Goal: Transaction & Acquisition: Purchase product/service

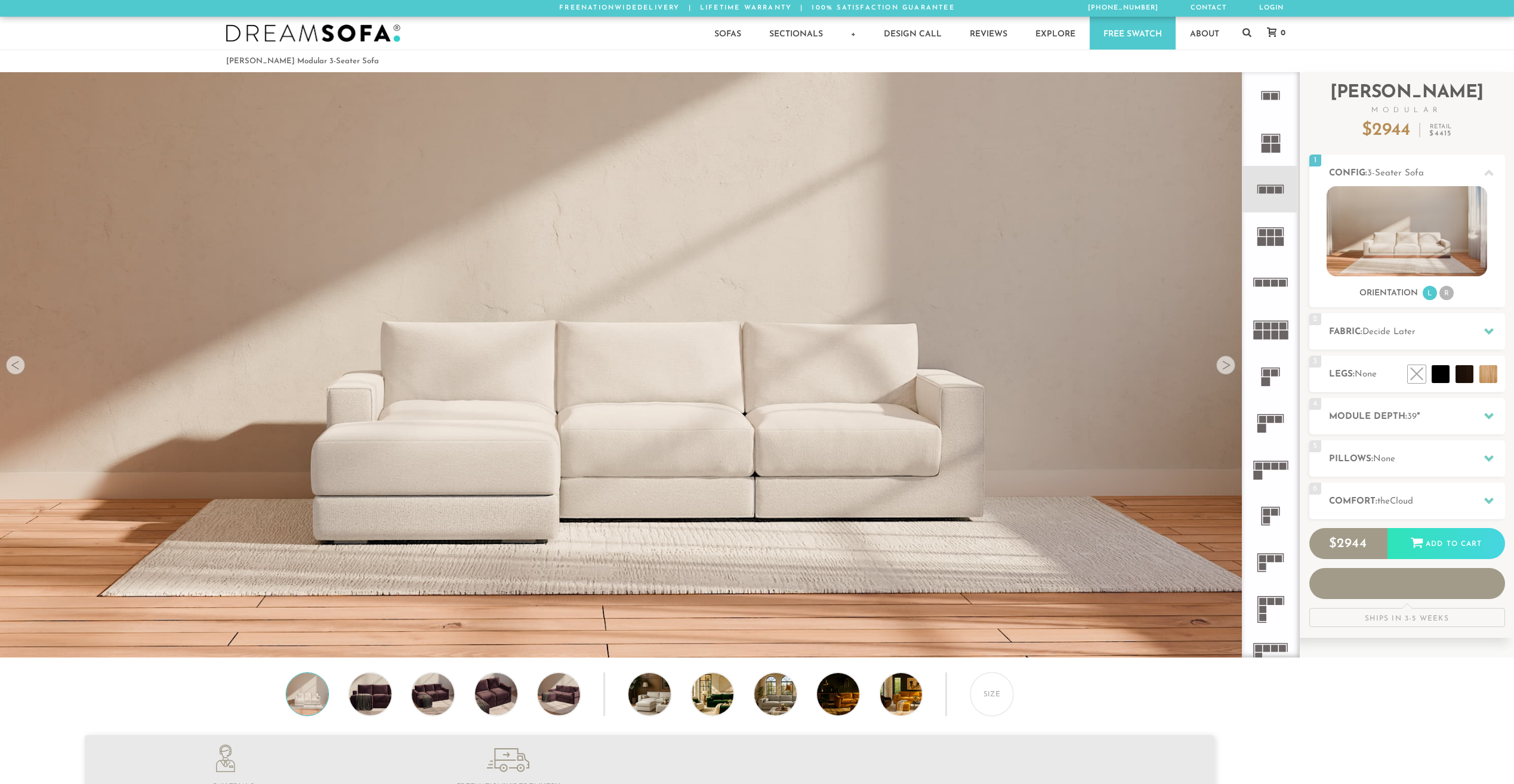
scroll to position [15217, 1505]
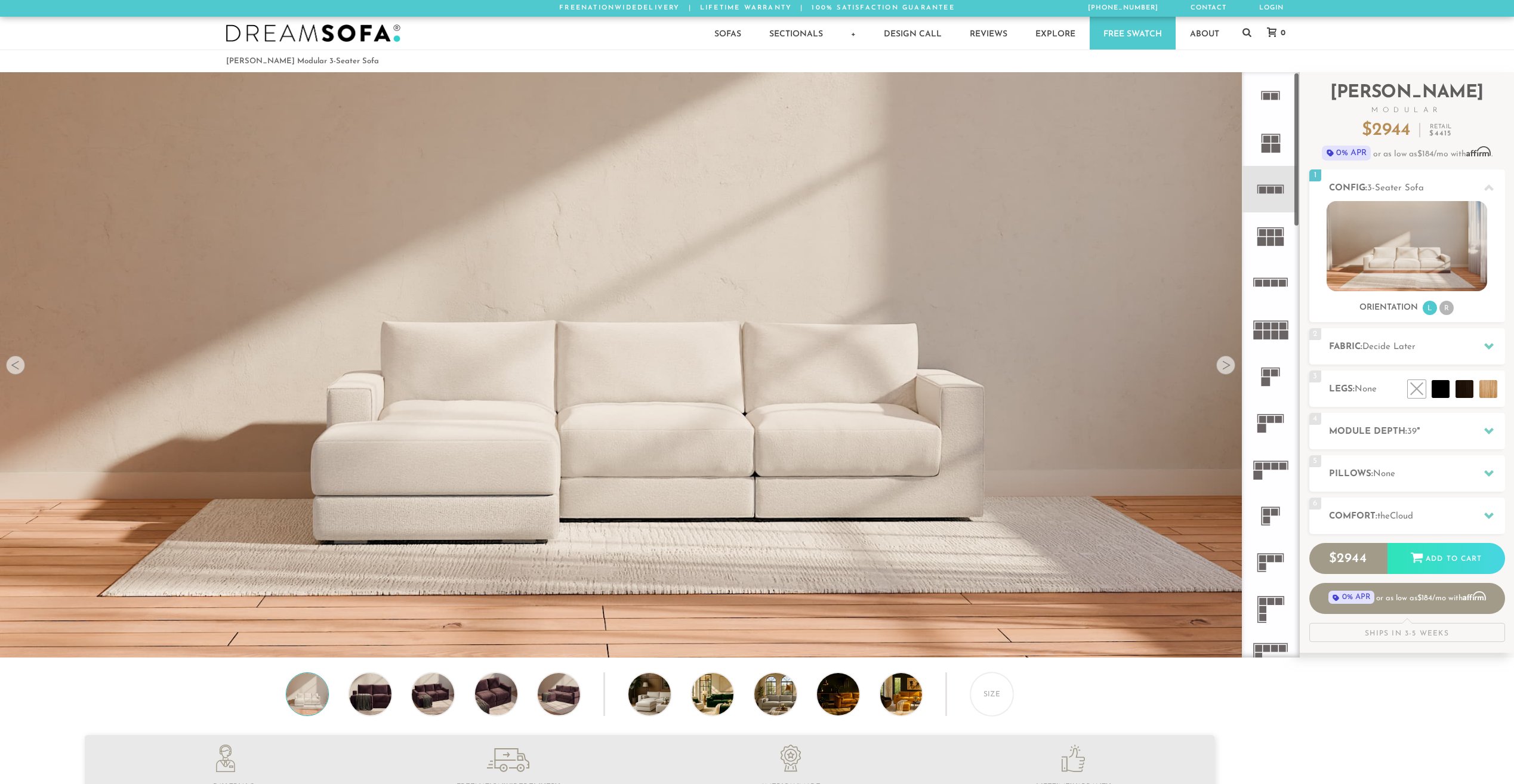
click at [1269, 555] on icon at bounding box center [1270, 562] width 47 height 47
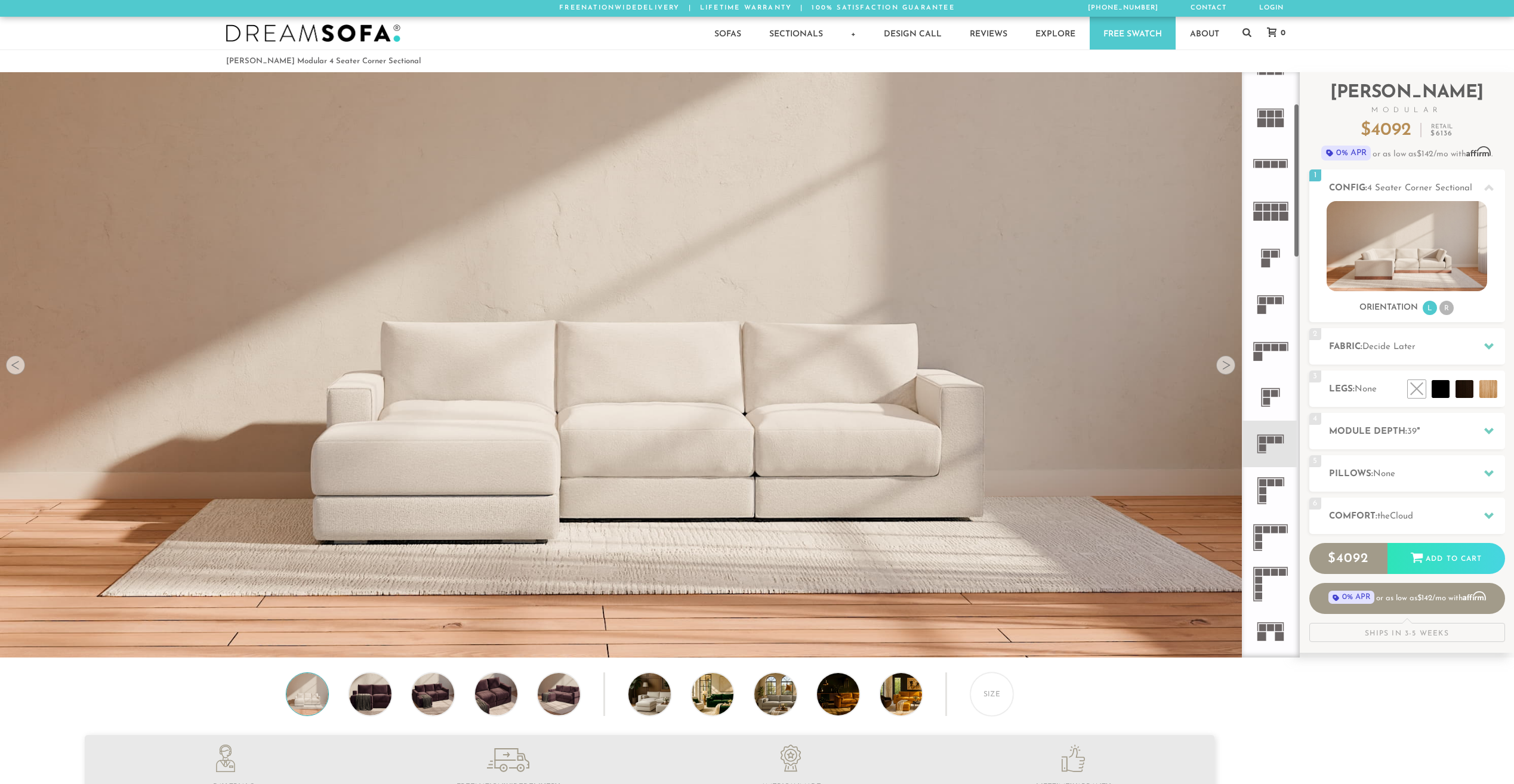
scroll to position [119, 0]
click at [1268, 521] on icon at bounding box center [1270, 537] width 47 height 47
click at [1265, 490] on rect at bounding box center [1263, 490] width 7 height 7
click at [1271, 543] on icon at bounding box center [1270, 537] width 47 height 47
click at [1466, 437] on h2 "Module Depth: 39 "" at bounding box center [1417, 432] width 176 height 14
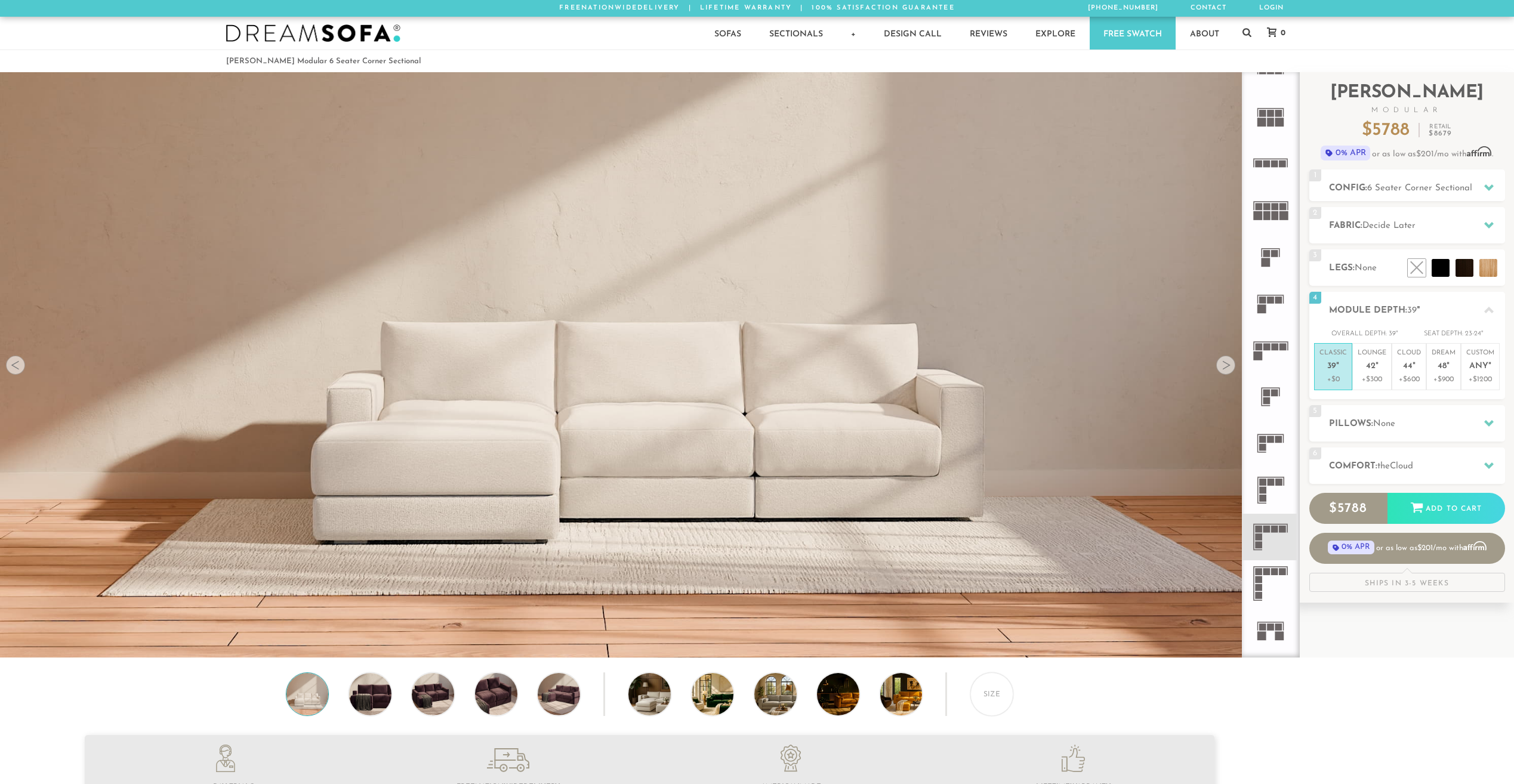
click at [1457, 419] on h2 "Pillows: None" at bounding box center [1417, 424] width 176 height 14
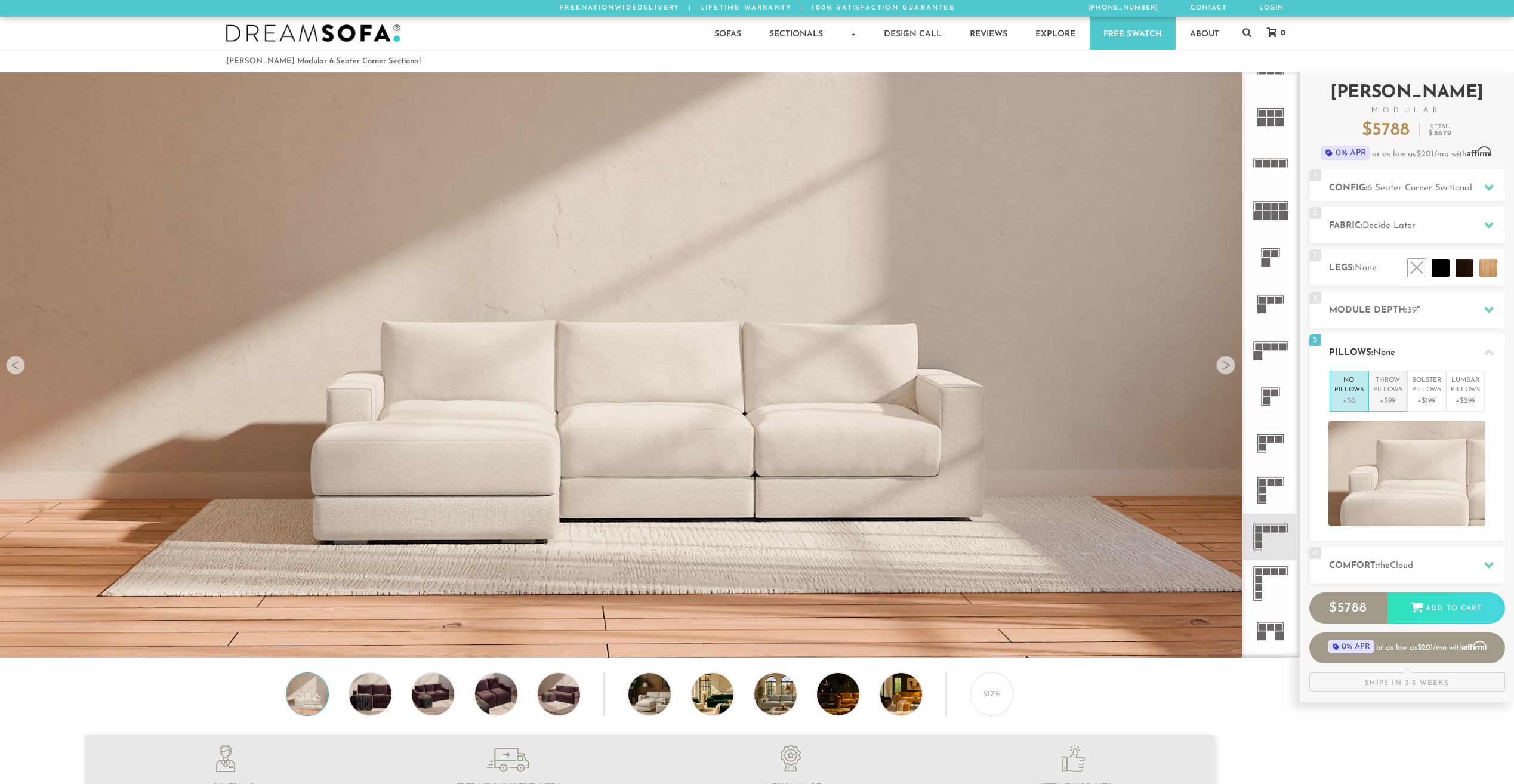
click at [1388, 401] on p "+$99" at bounding box center [1388, 401] width 30 height 11
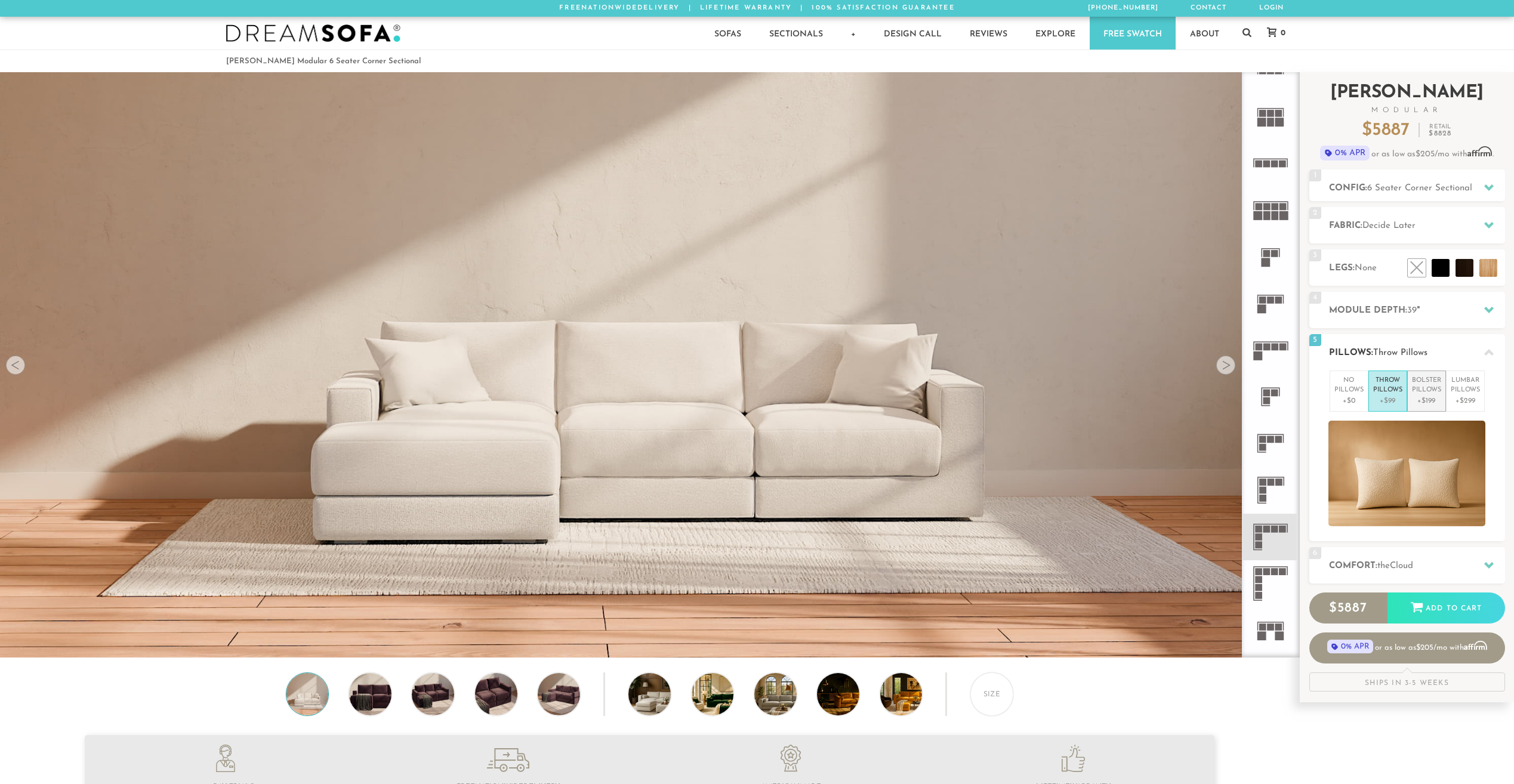
click at [1426, 404] on p "+$199" at bounding box center [1427, 401] width 30 height 11
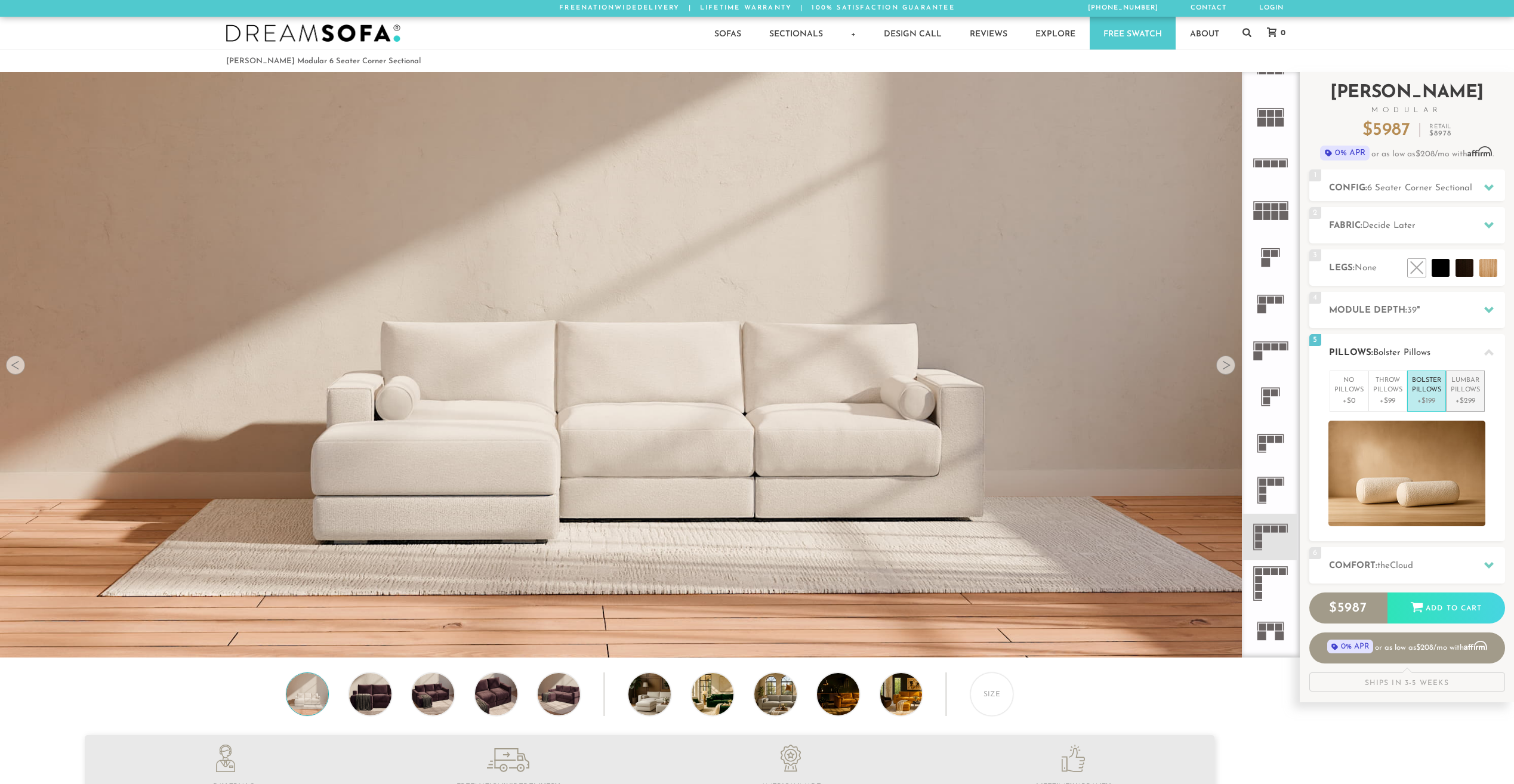
click at [1462, 403] on p "+$299" at bounding box center [1466, 401] width 30 height 11
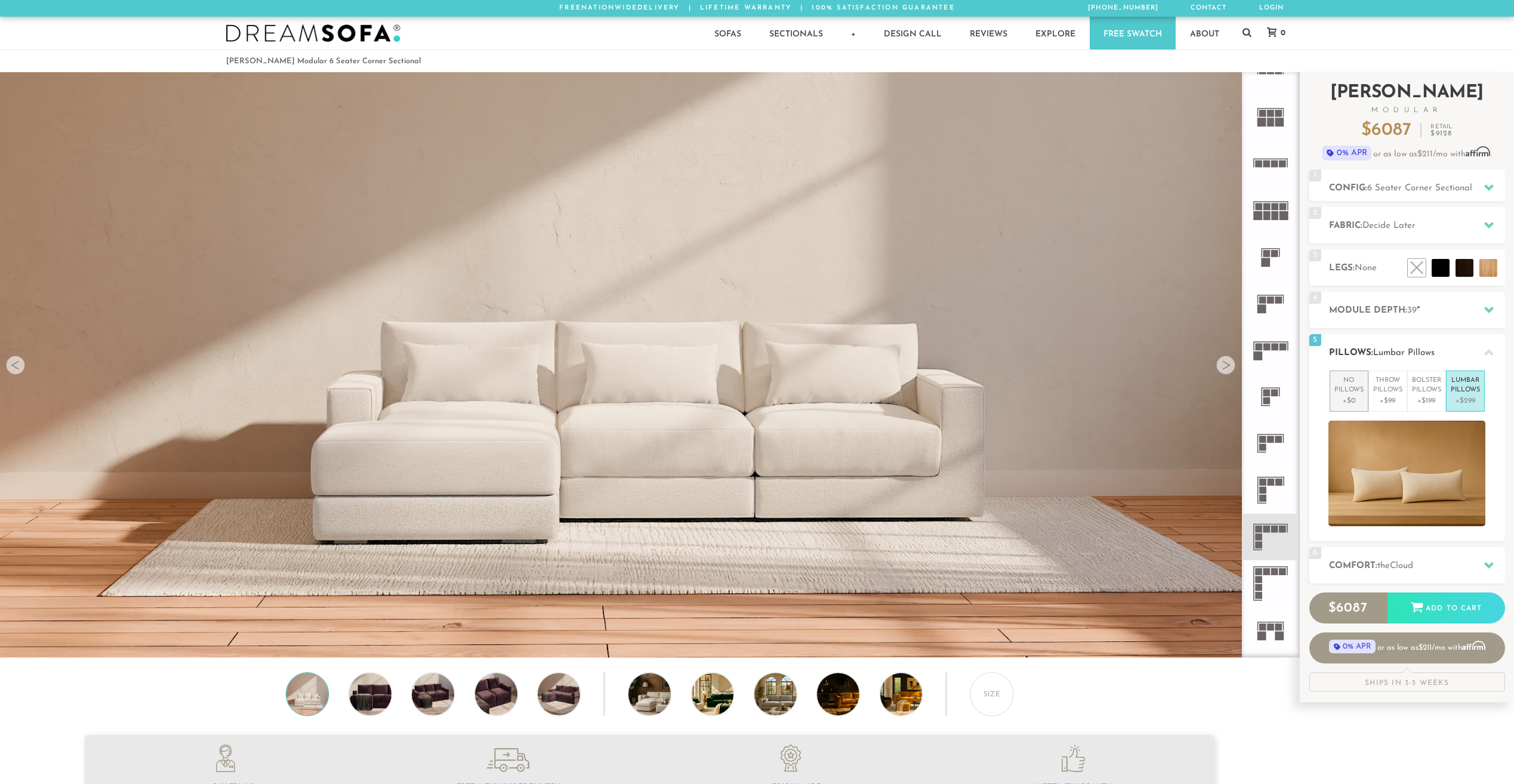
click at [1342, 389] on p "No Pillows" at bounding box center [1350, 386] width 30 height 20
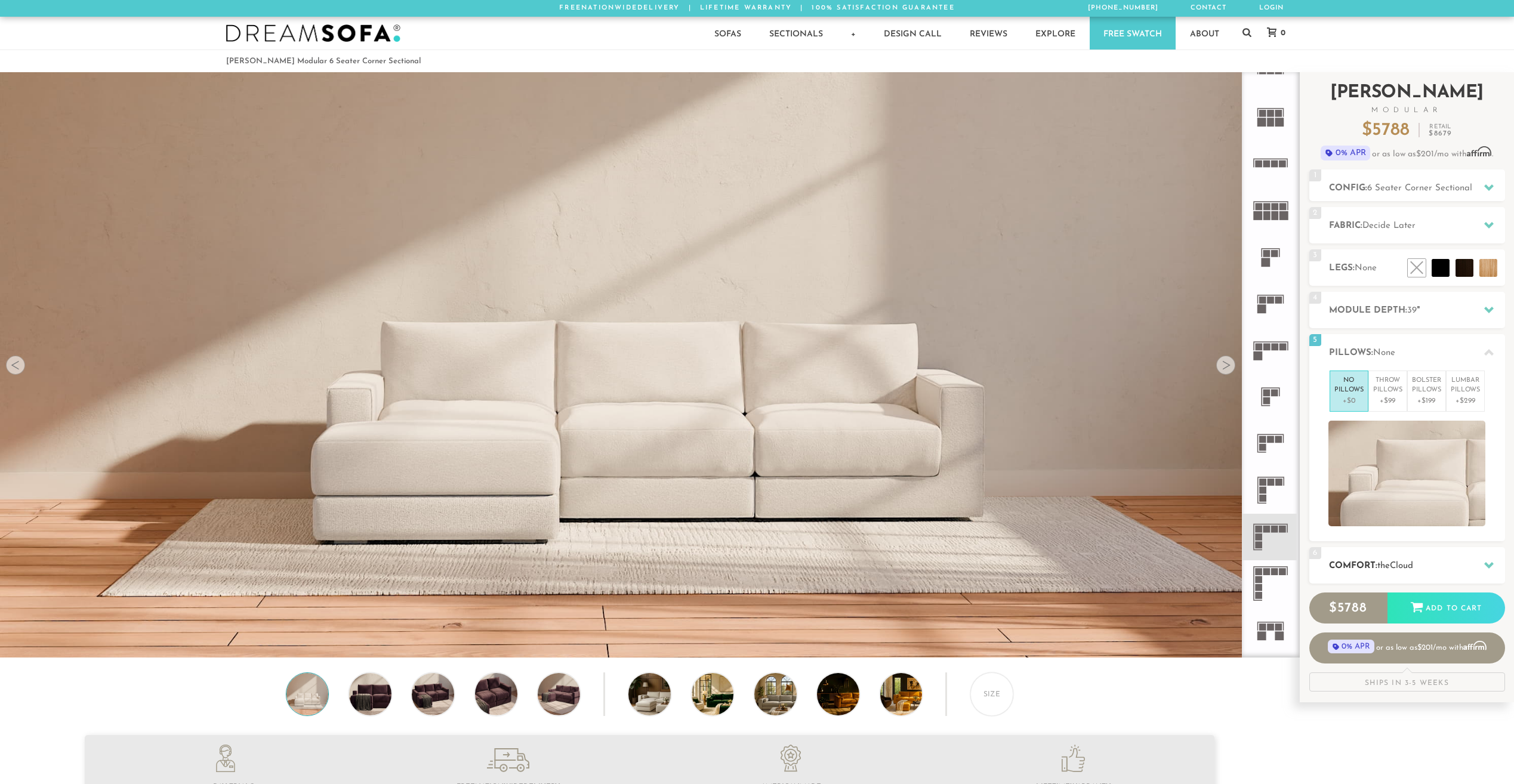
click at [1466, 561] on h2 "Comfort: the Cloud" at bounding box center [1417, 566] width 176 height 14
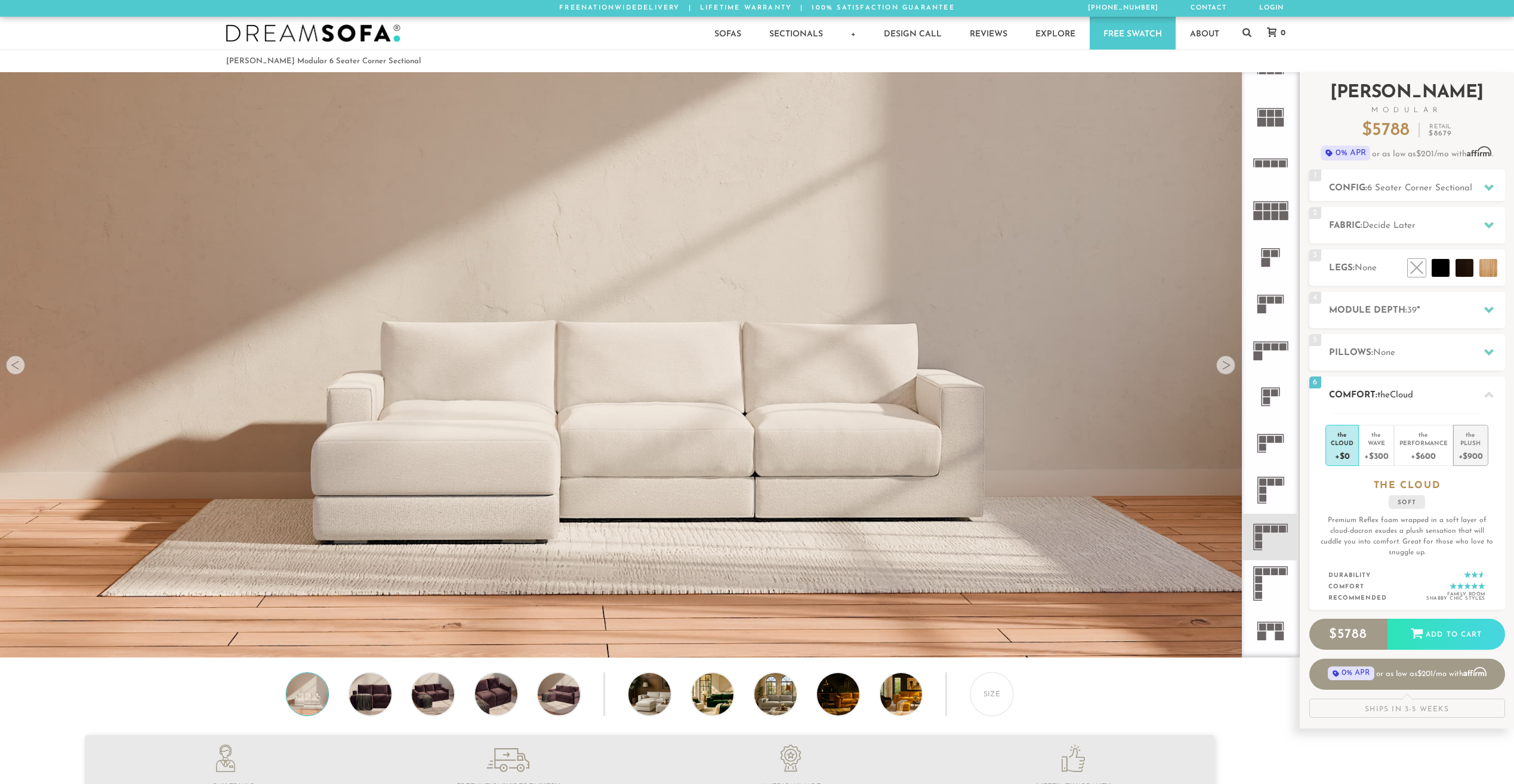
click at [1480, 452] on div "+$900" at bounding box center [1471, 456] width 25 height 17
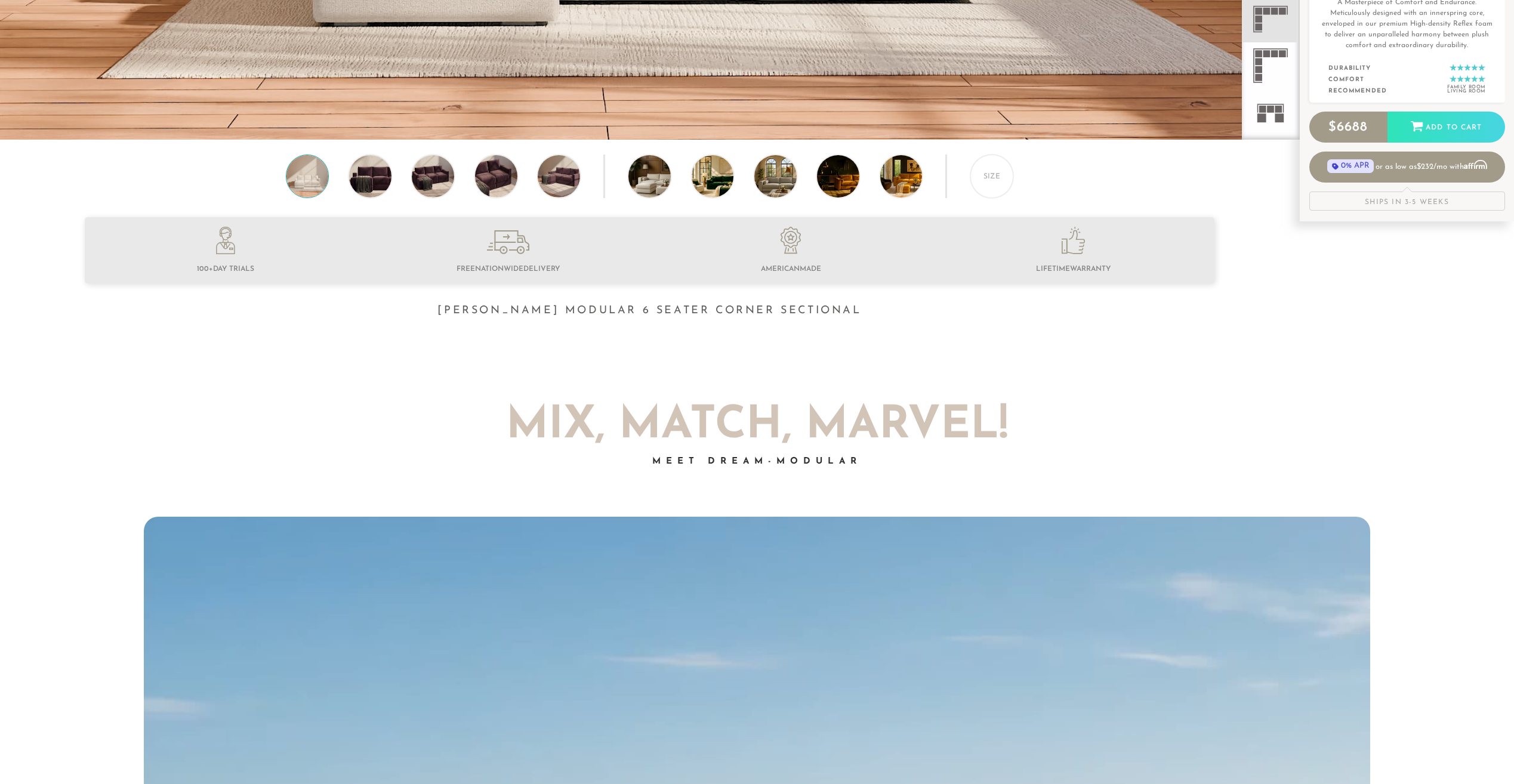
scroll to position [519, 0]
